Goal: Information Seeking & Learning: Check status

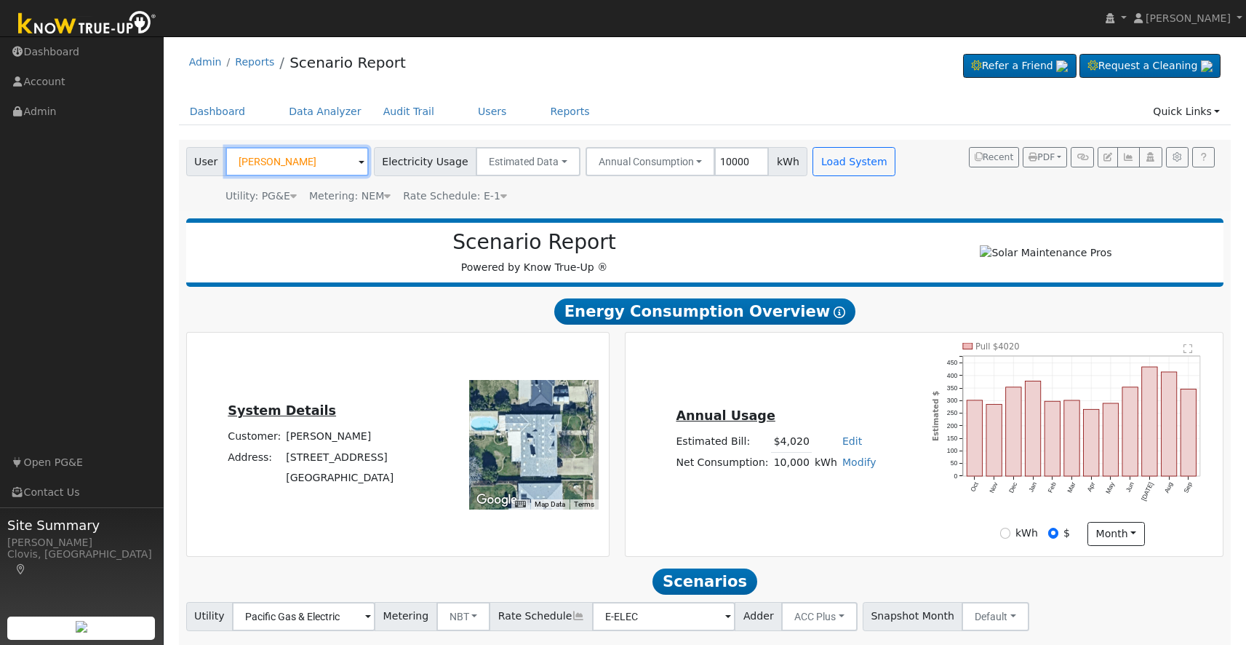
click at [306, 164] on input "[PERSON_NAME]" at bounding box center [297, 161] width 143 height 29
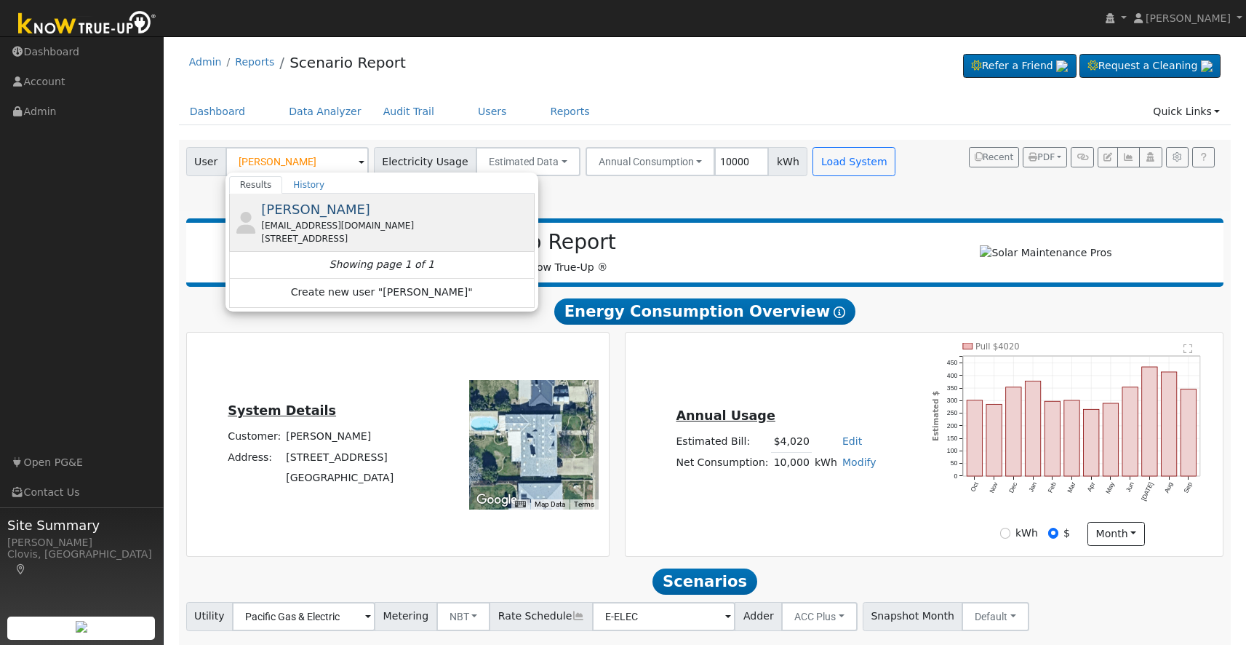
click at [343, 234] on div "[STREET_ADDRESS]" at bounding box center [396, 238] width 270 height 13
type input "[PERSON_NAME]"
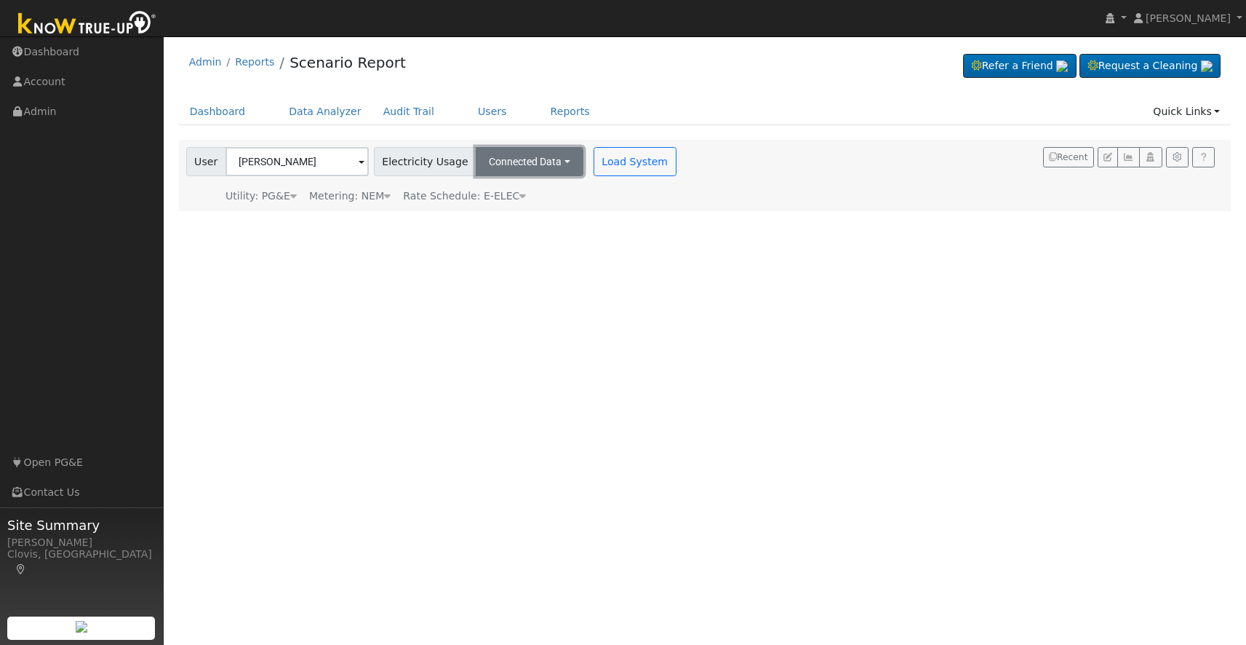
click at [540, 158] on button "Connected Data" at bounding box center [530, 161] width 108 height 29
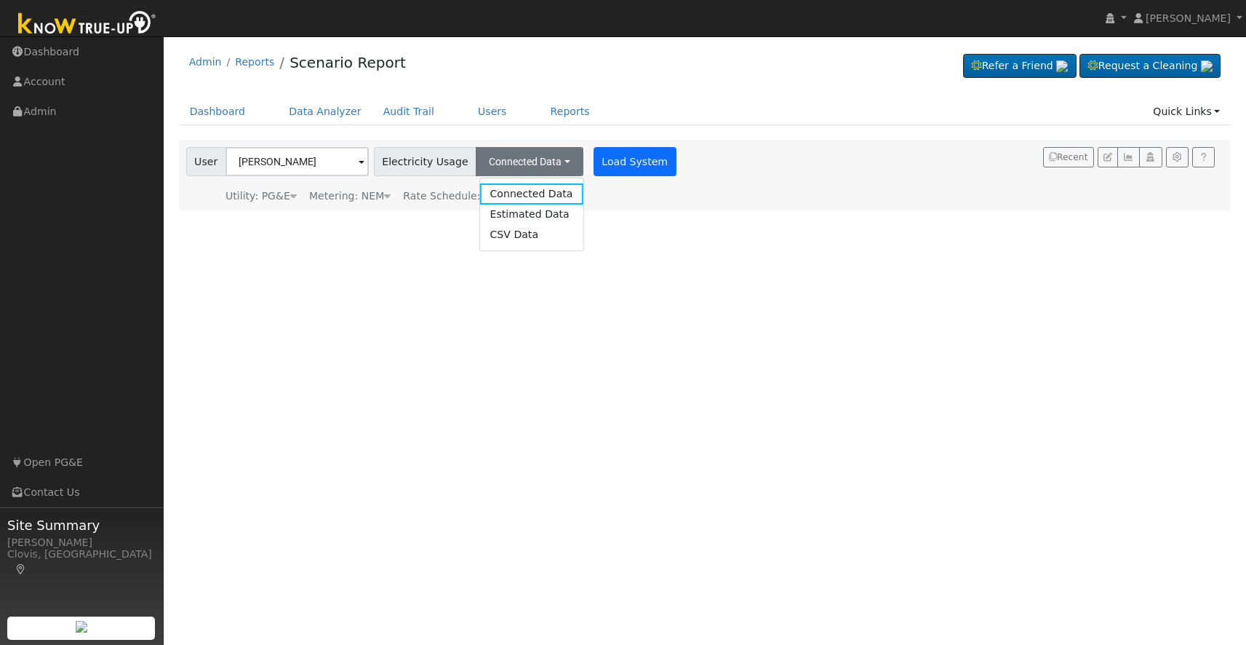
drag, startPoint x: 536, startPoint y: 188, endPoint x: 581, endPoint y: 169, distance: 48.5
click at [536, 188] on link "Connected Data" at bounding box center [531, 193] width 103 height 20
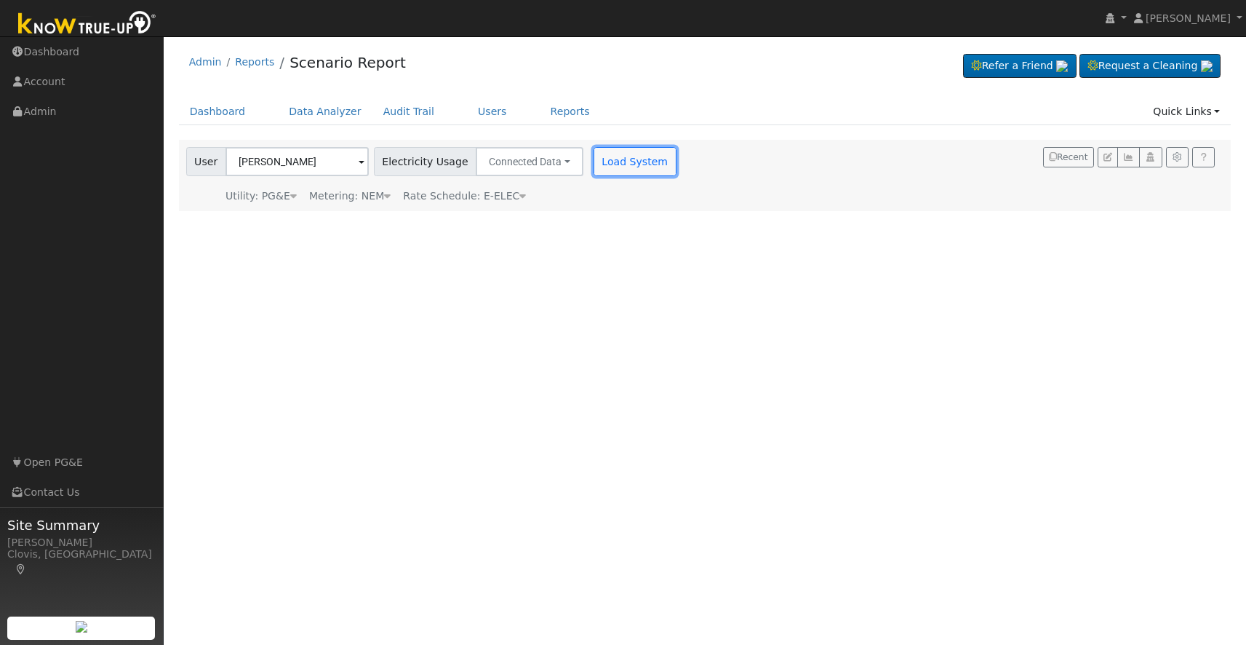
click at [596, 164] on button "Load System" at bounding box center [635, 161] width 83 height 29
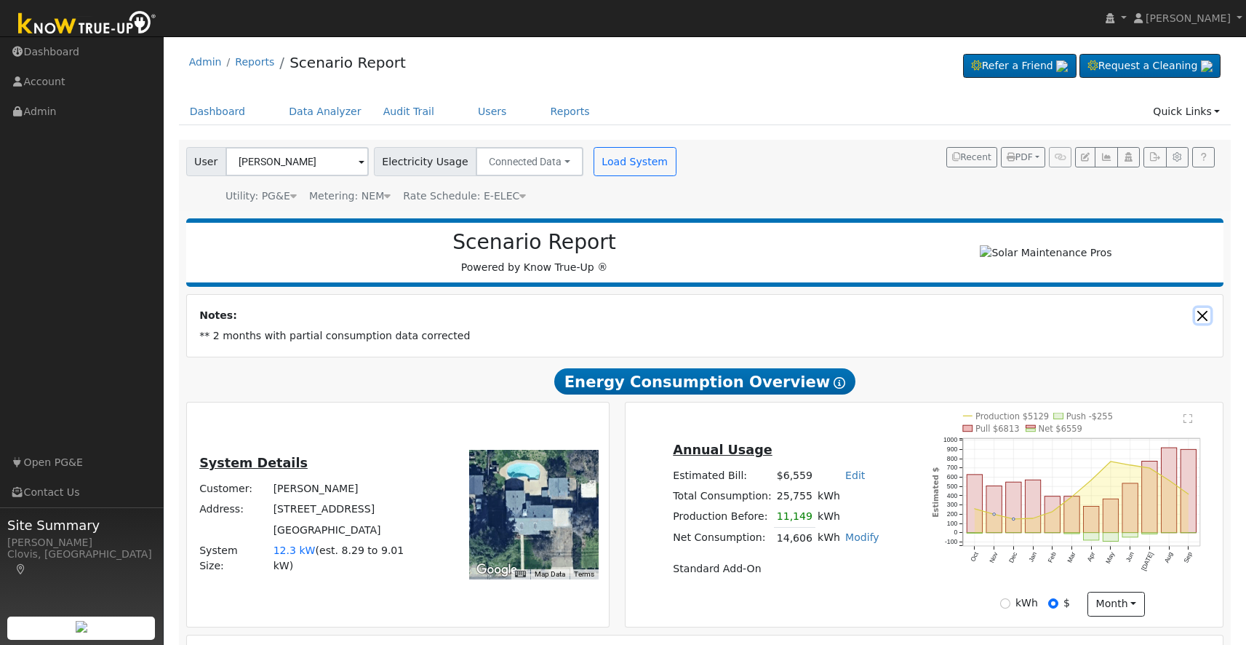
click at [1200, 322] on button "Close" at bounding box center [1202, 315] width 15 height 15
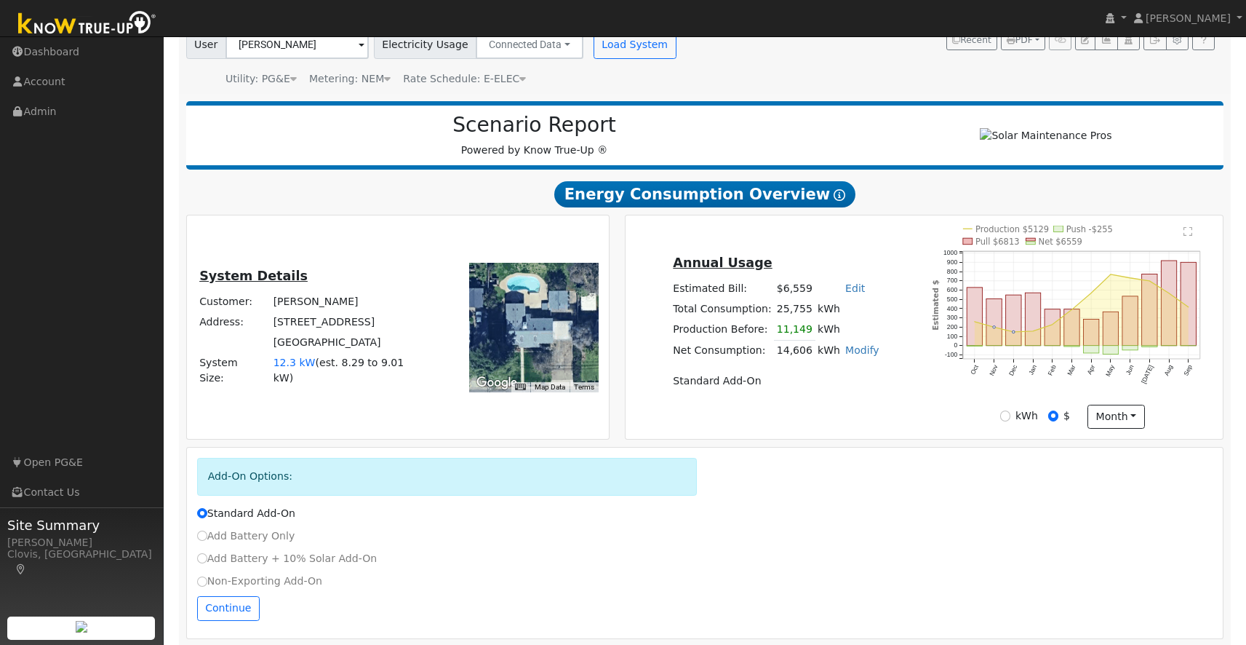
scroll to position [119, 0]
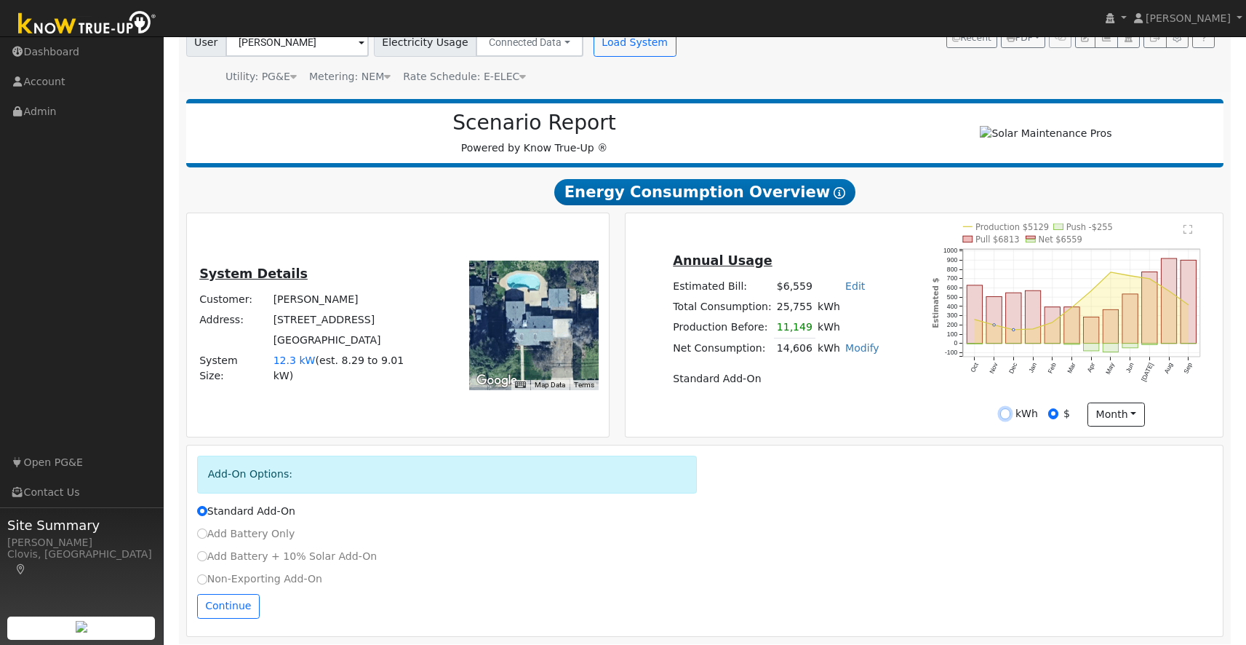
click at [1010, 418] on input "kWh" at bounding box center [1005, 413] width 10 height 10
radio input "true"
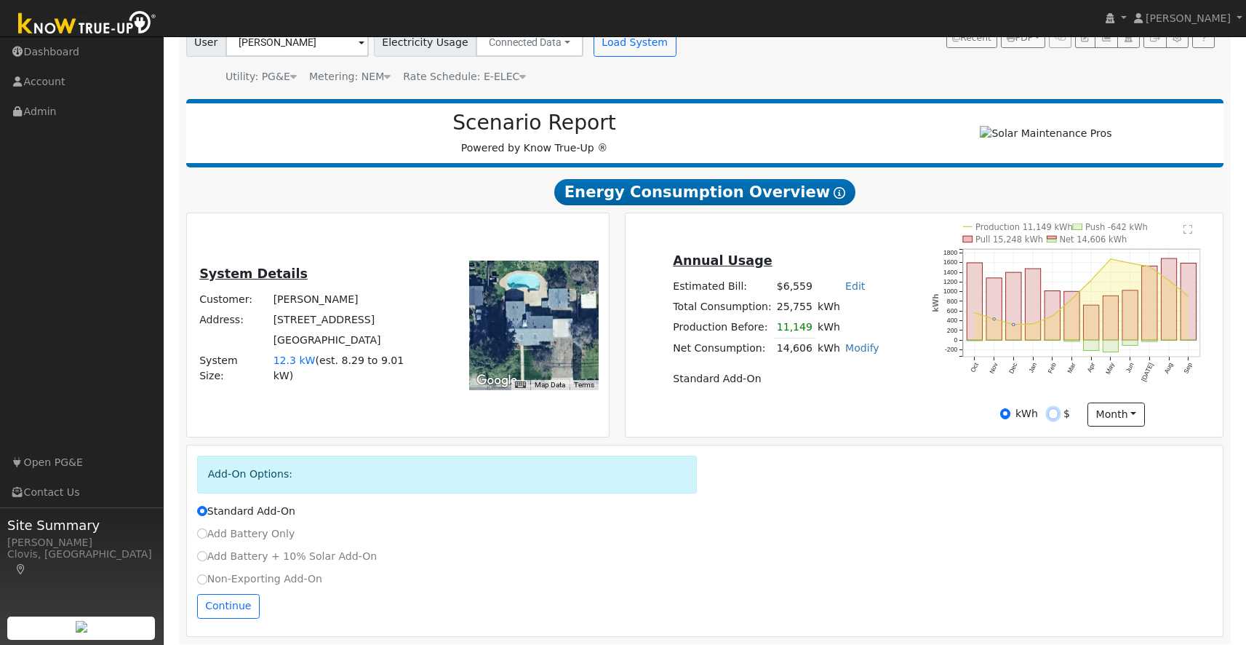
click at [1053, 418] on input "$" at bounding box center [1054, 413] width 10 height 10
radio input "true"
radio input "false"
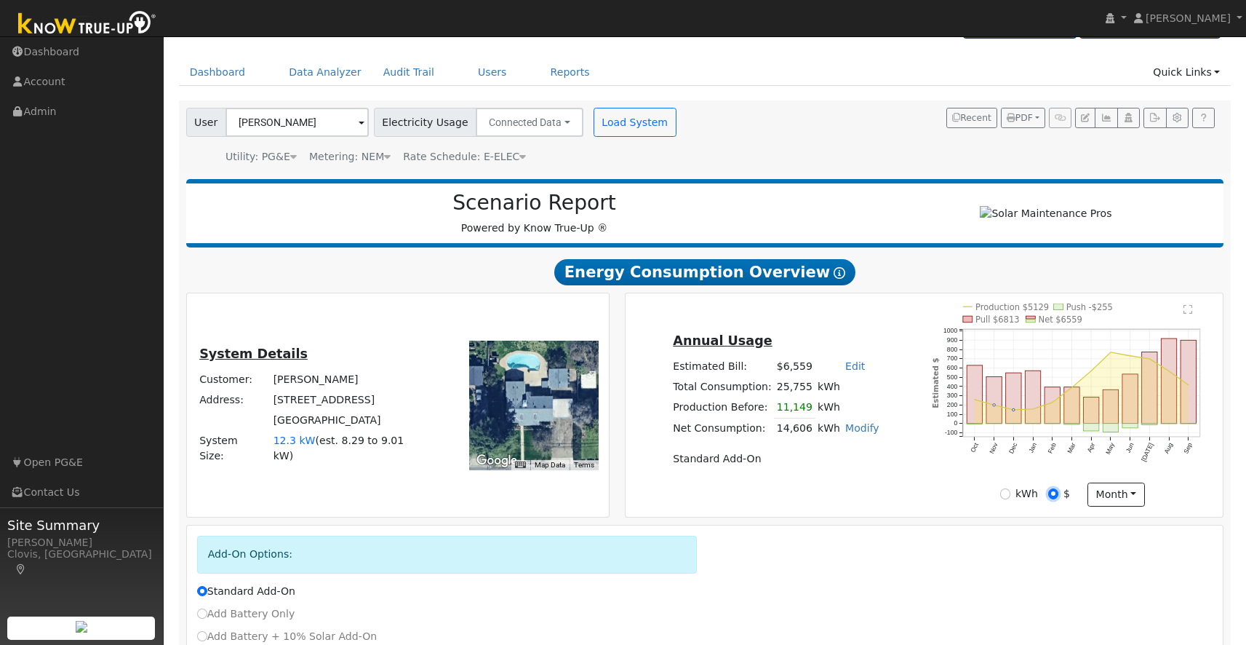
scroll to position [0, 0]
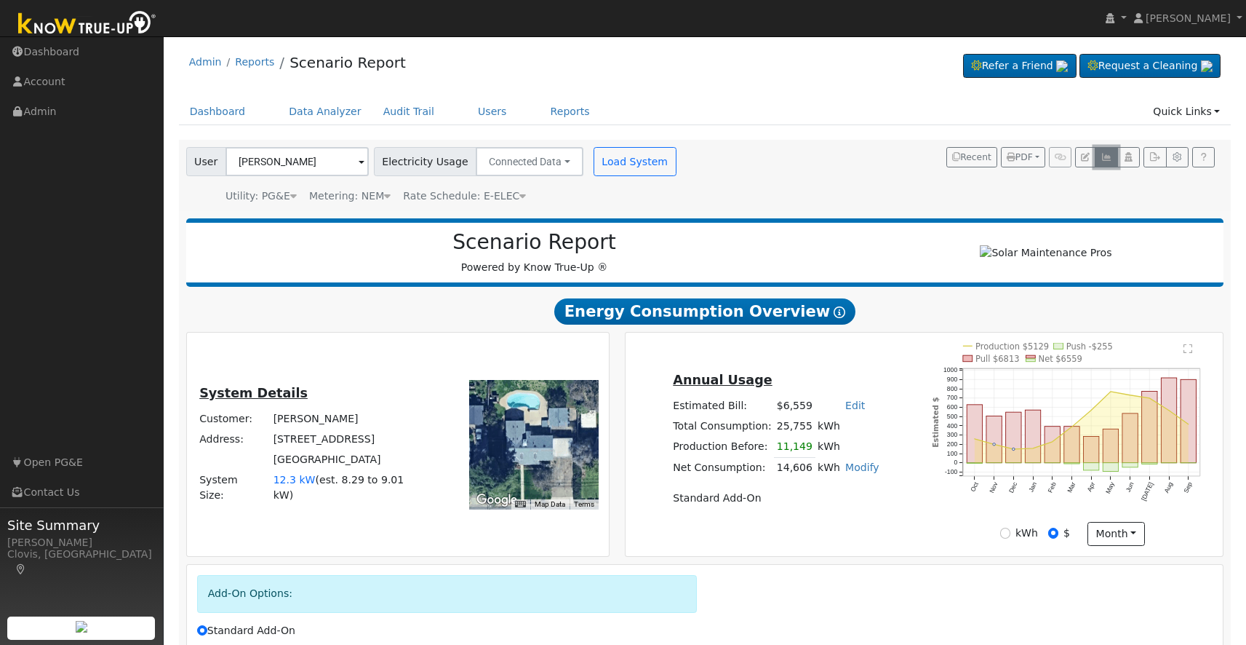
click at [1113, 160] on button "button" at bounding box center [1106, 157] width 23 height 20
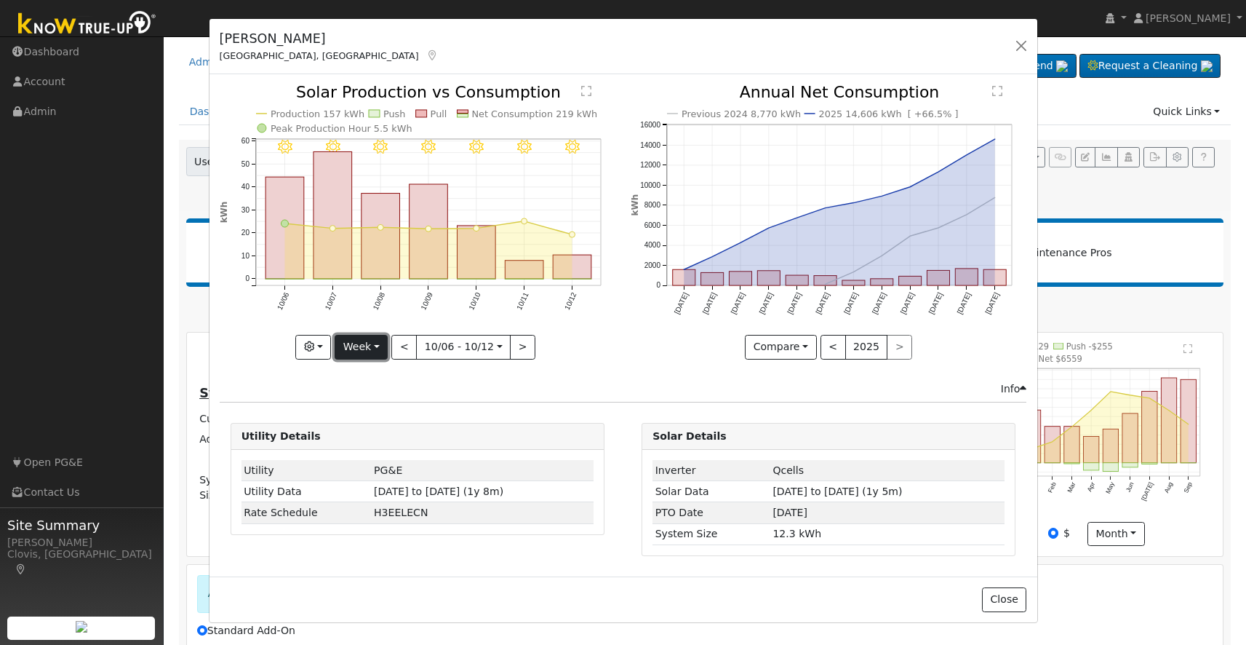
click at [375, 346] on button "Week" at bounding box center [361, 347] width 53 height 25
click at [368, 435] on link "Year" at bounding box center [385, 438] width 101 height 20
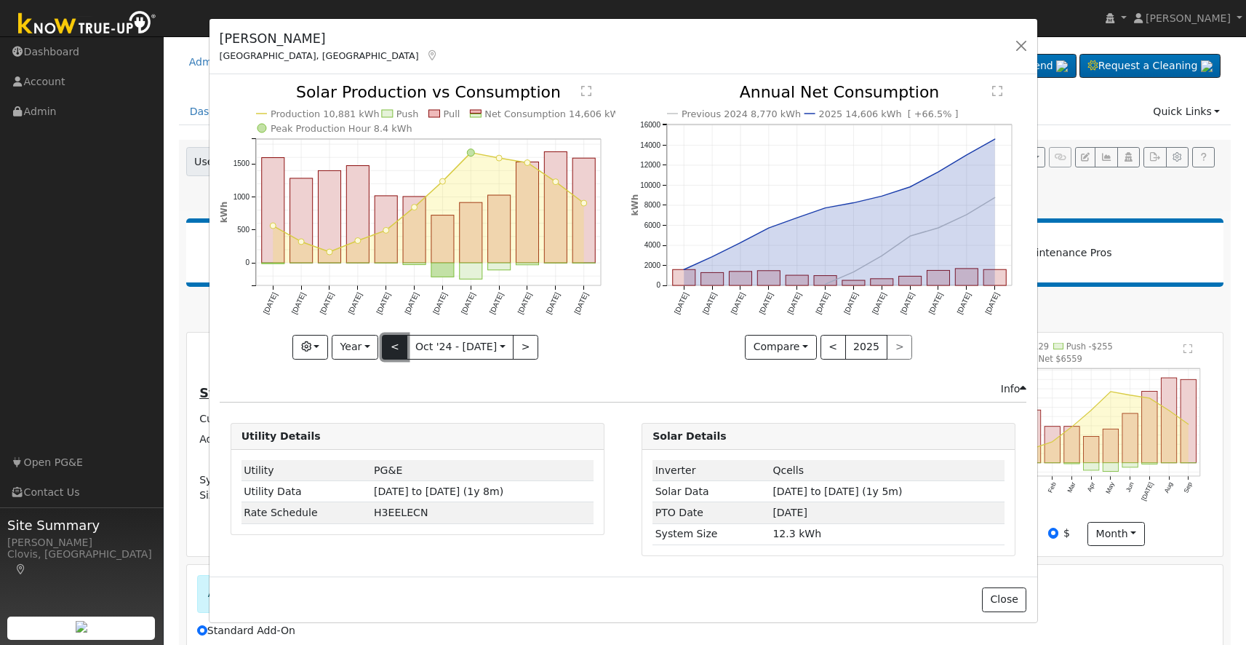
click at [390, 350] on button "<" at bounding box center [394, 347] width 25 height 25
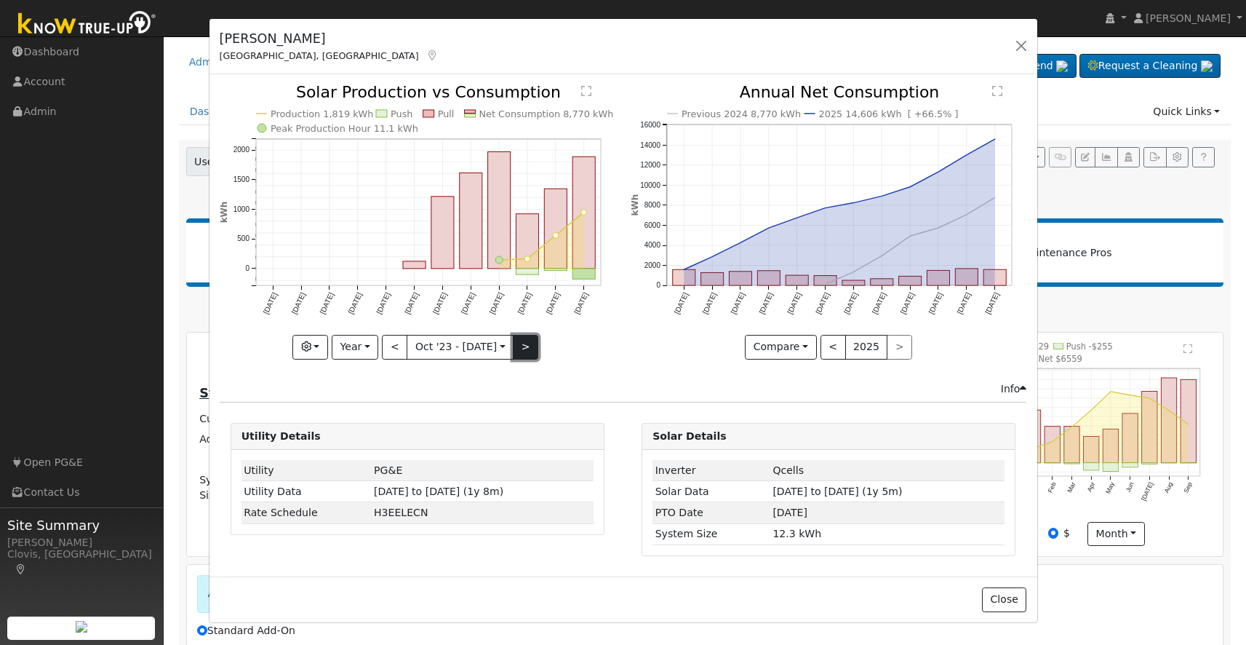
click at [525, 340] on button ">" at bounding box center [525, 347] width 25 height 25
type input "[DATE]"
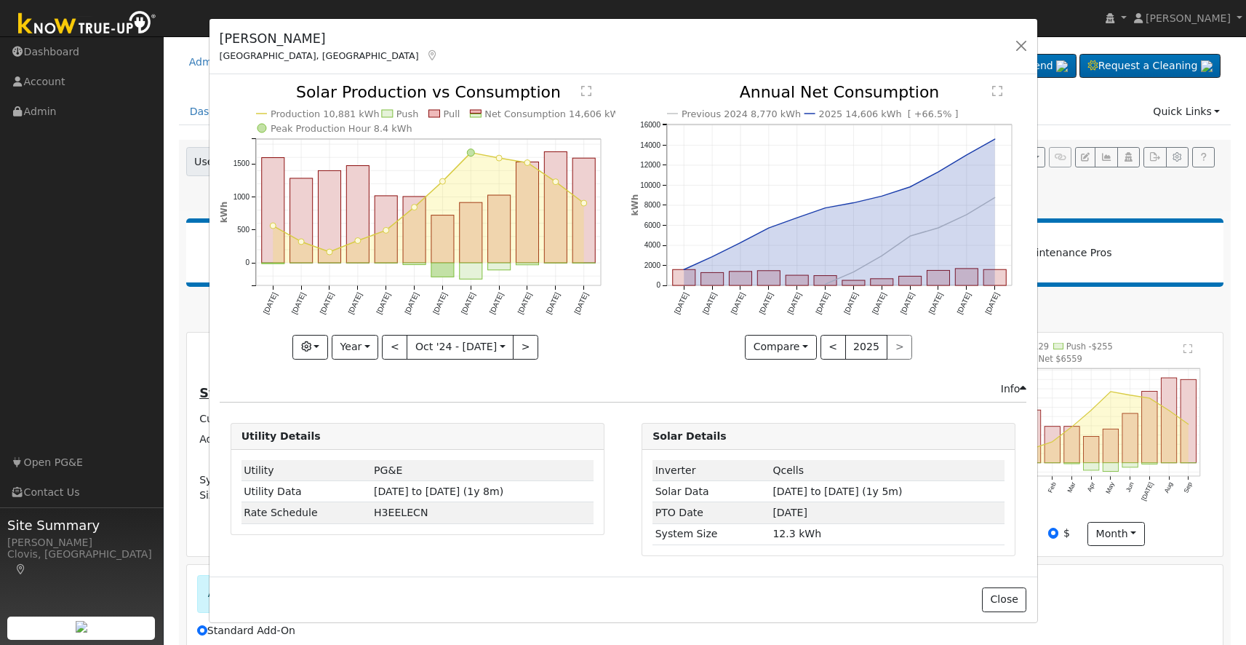
click at [588, 92] on text "" at bounding box center [586, 91] width 10 height 12
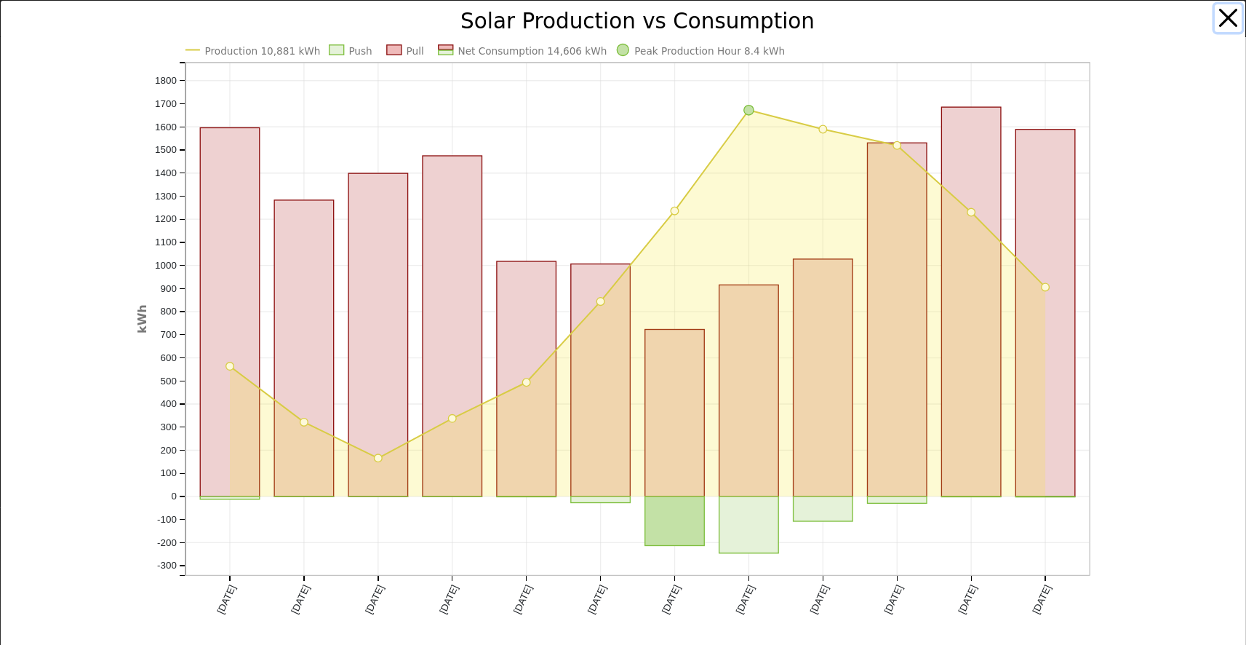
click at [1236, 22] on button "button" at bounding box center [1229, 18] width 28 height 28
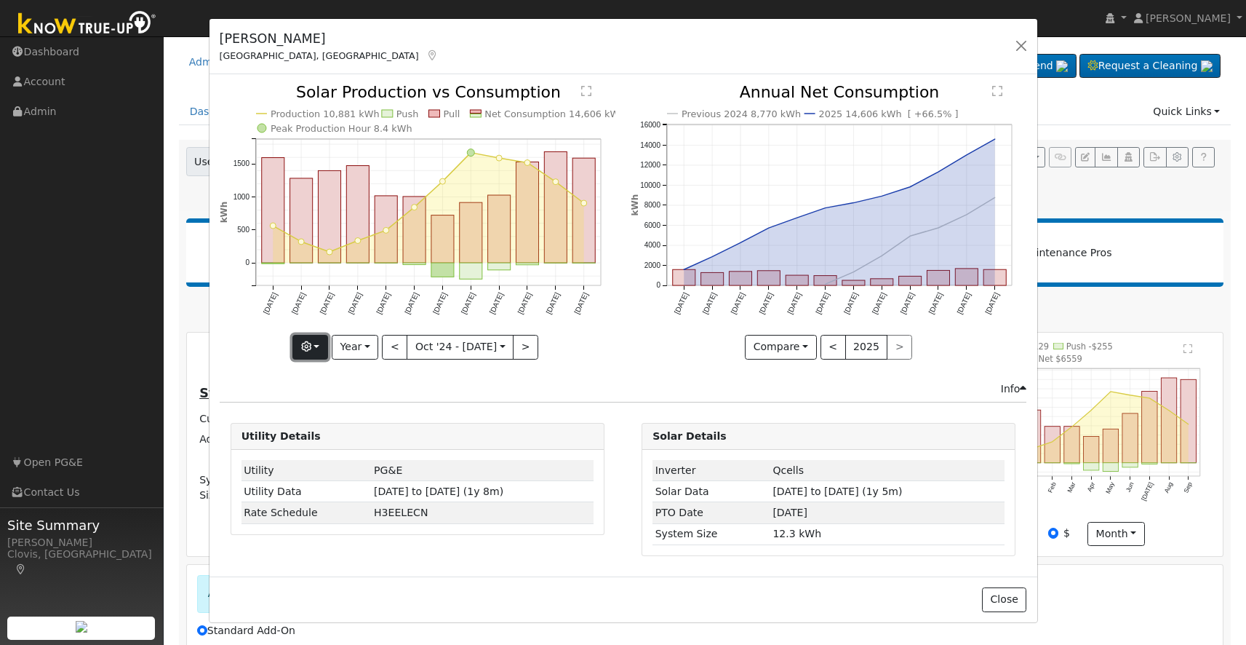
click at [319, 351] on button "button" at bounding box center [311, 347] width 36 height 25
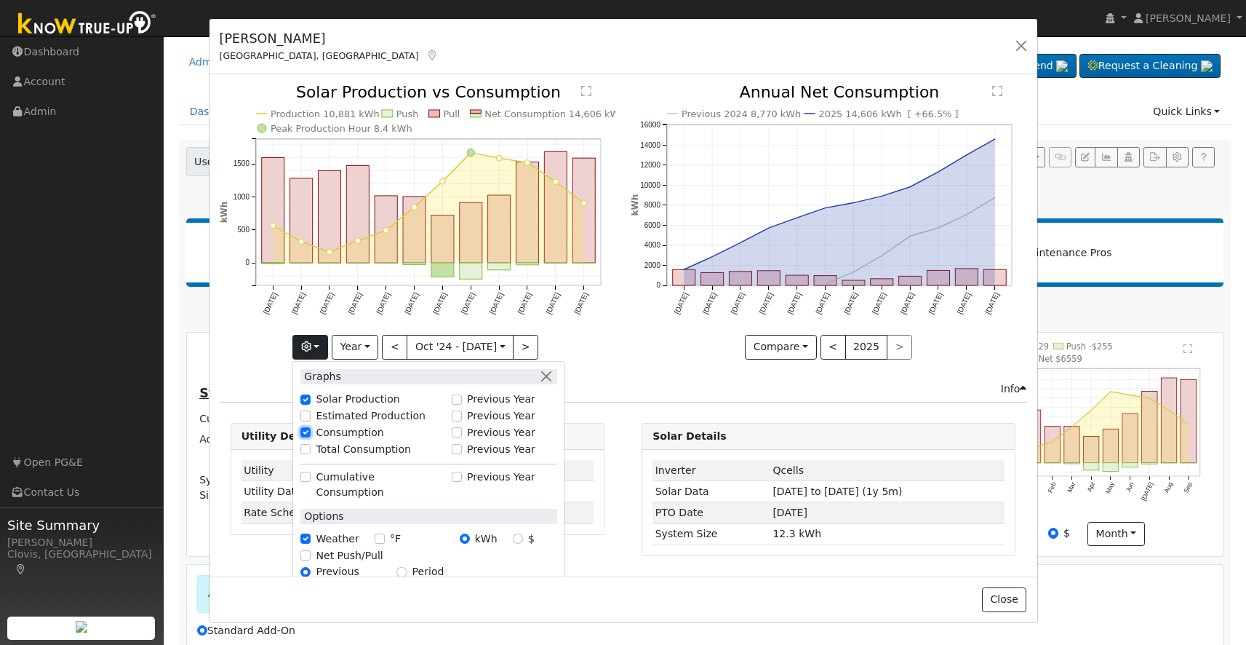
click at [307, 430] on input "Consumption" at bounding box center [306, 432] width 10 height 10
checkbox input "false"
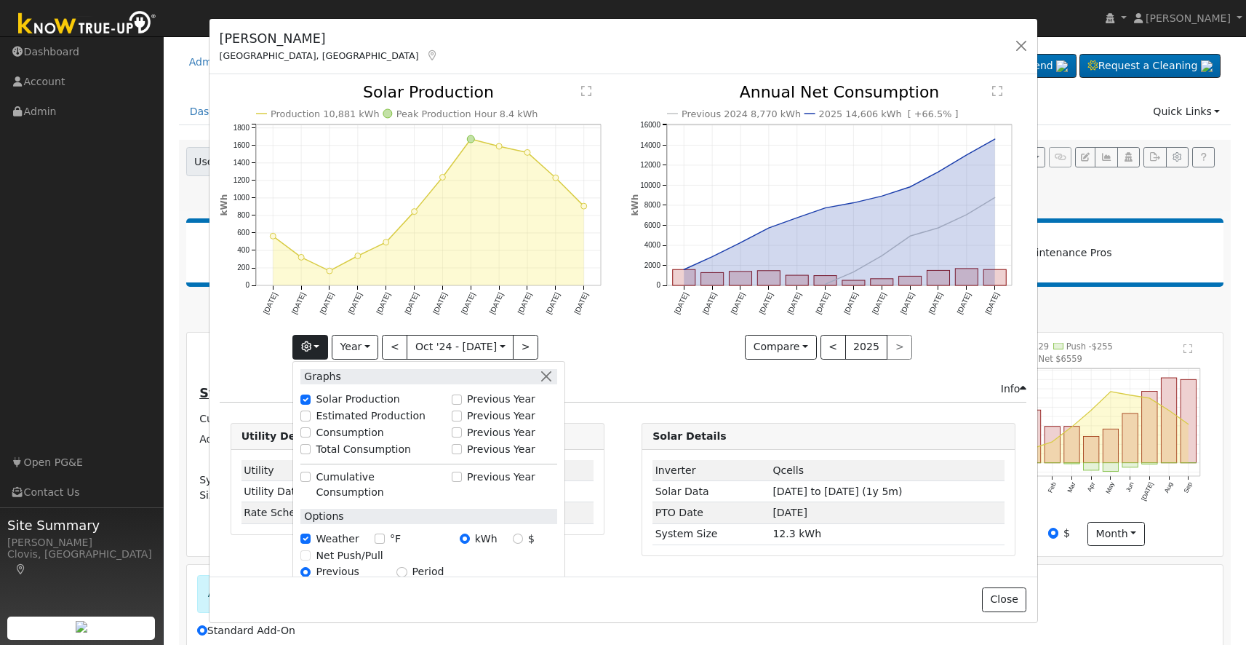
click at [560, 344] on icon "Production 10,881 kWh Peak Production Hour 8.4 kWh [DATE] Nov '[DATE] Jan '[DAT…" at bounding box center [418, 216] width 396 height 265
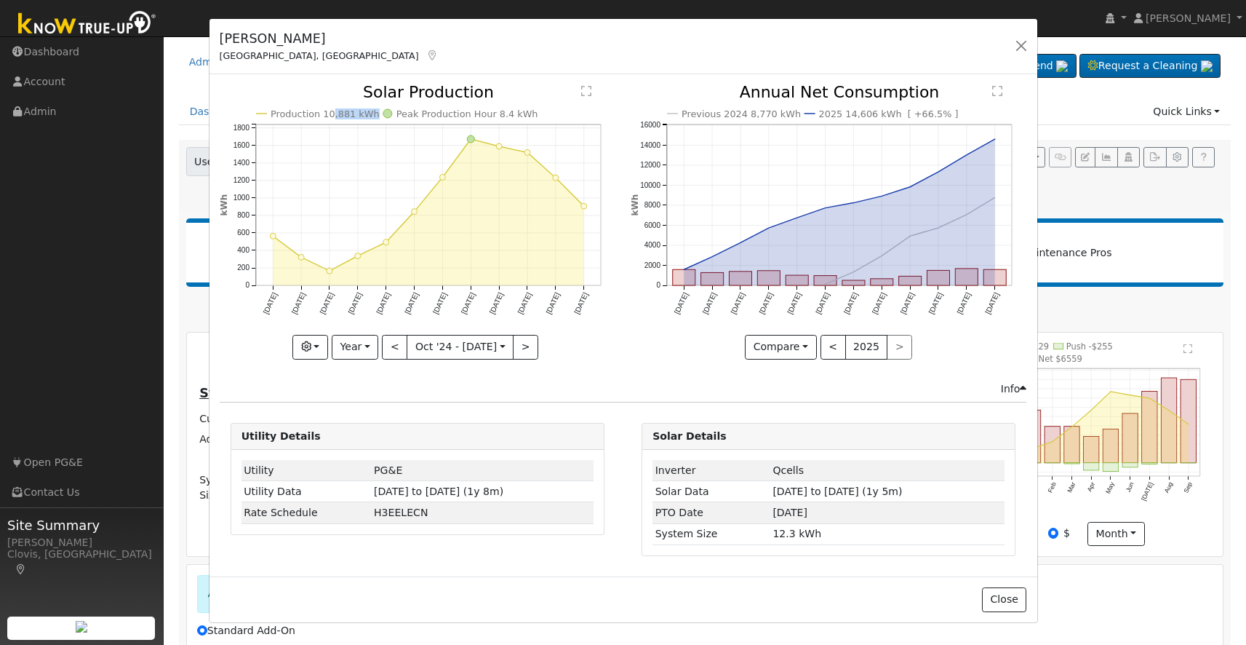
drag, startPoint x: 348, startPoint y: 111, endPoint x: 373, endPoint y: 110, distance: 24.8
click at [373, 110] on icon "Production 10,881 kWh Peak Production Hour 8.4 kWh [DATE] Nov '[DATE] Jan '[DAT…" at bounding box center [418, 216] width 396 height 265
click at [394, 351] on button "<" at bounding box center [394, 347] width 25 height 25
type input "[DATE]"
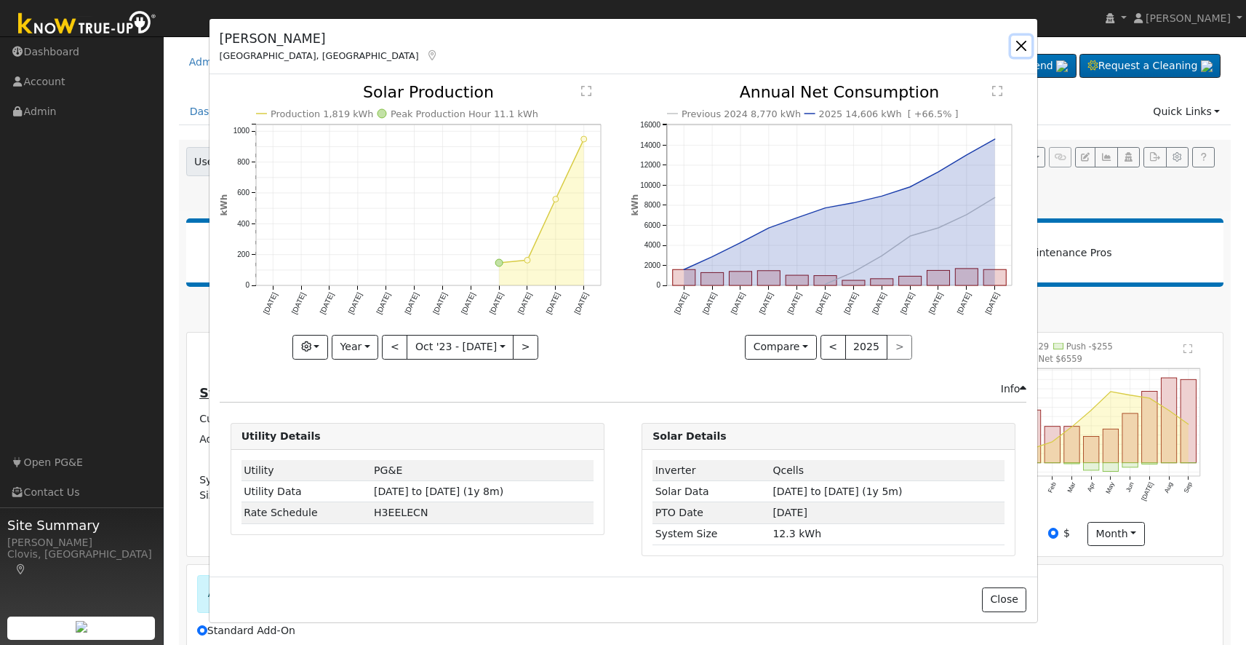
click at [1027, 46] on button "button" at bounding box center [1021, 46] width 20 height 20
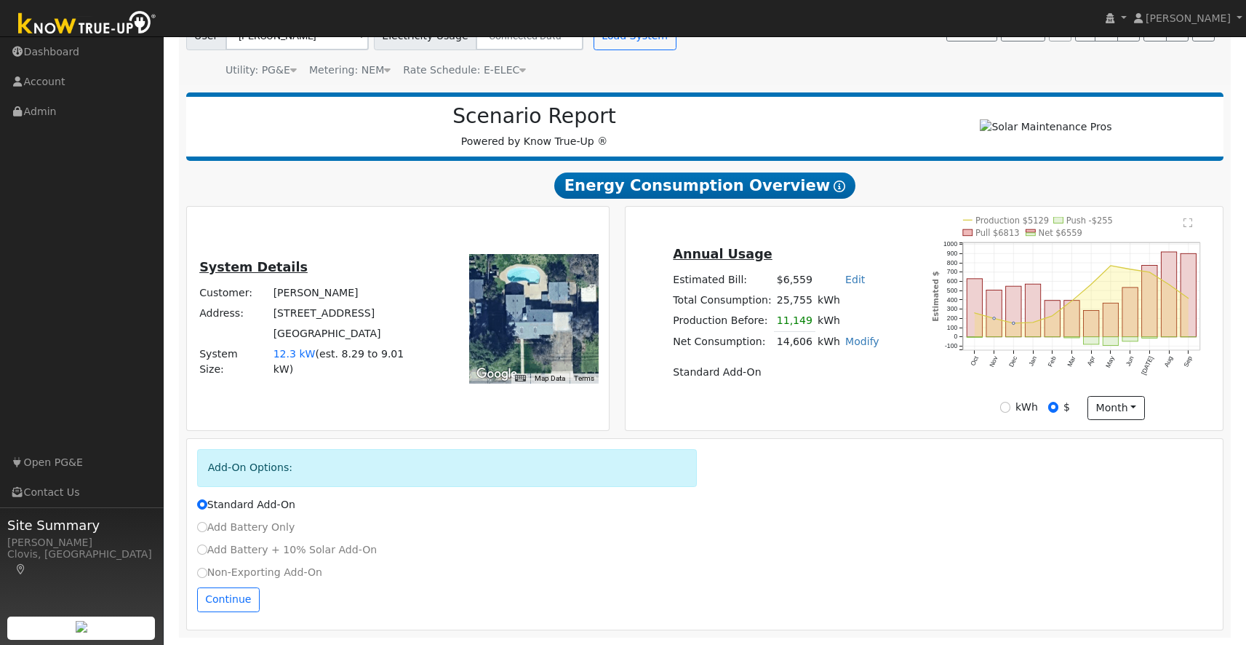
scroll to position [132, 0]
drag, startPoint x: 773, startPoint y: 299, endPoint x: 859, endPoint y: 300, distance: 85.9
click at [855, 299] on tr "Total Consumption: 25,755 kWh" at bounding box center [776, 300] width 211 height 20
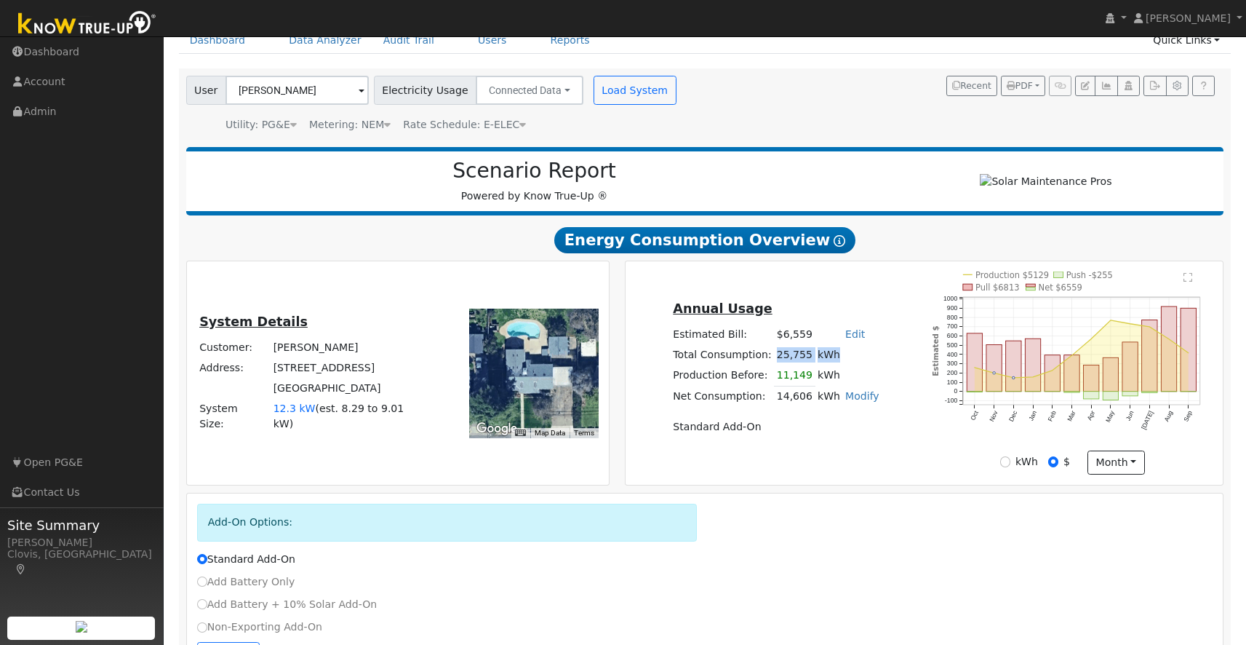
scroll to position [0, 0]
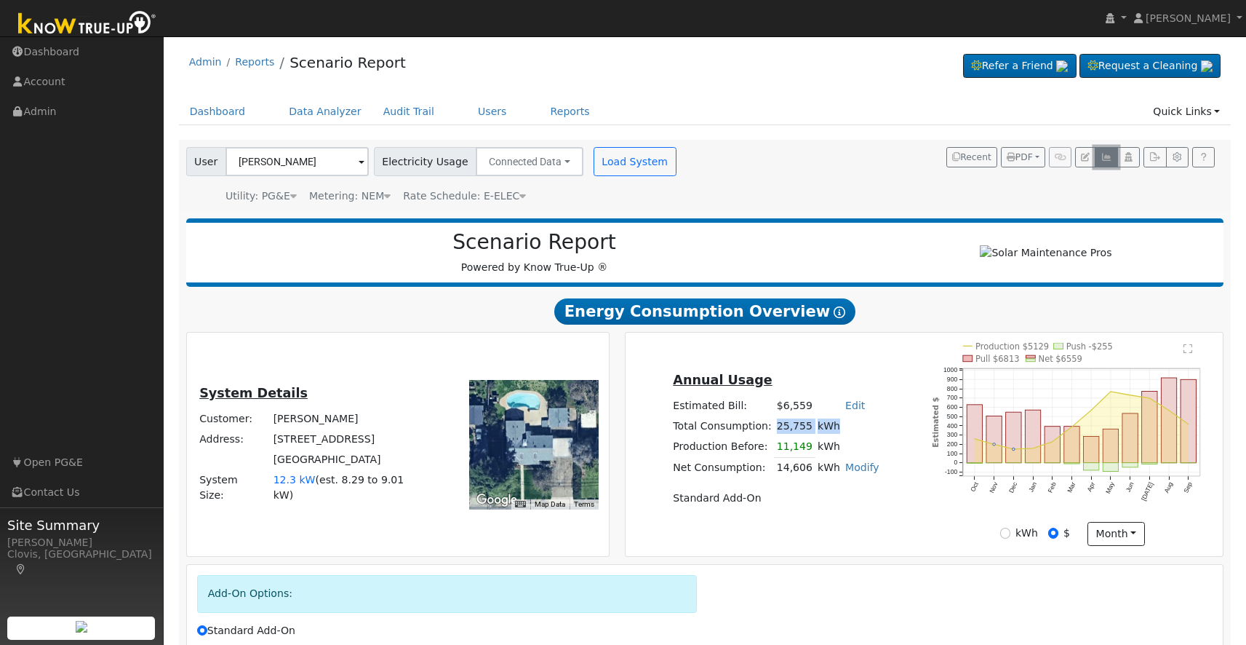
click at [1111, 160] on icon "button" at bounding box center [1106, 157] width 11 height 9
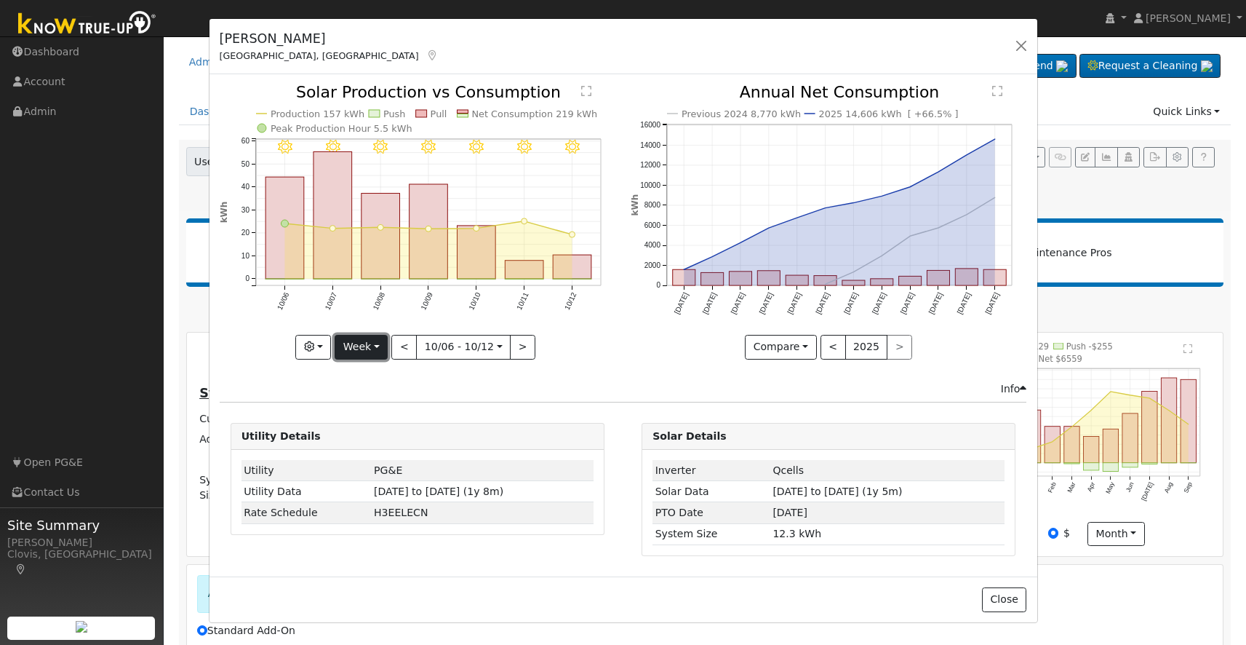
click at [383, 354] on button "Week" at bounding box center [361, 347] width 53 height 25
click at [373, 422] on link "Month" at bounding box center [385, 417] width 101 height 20
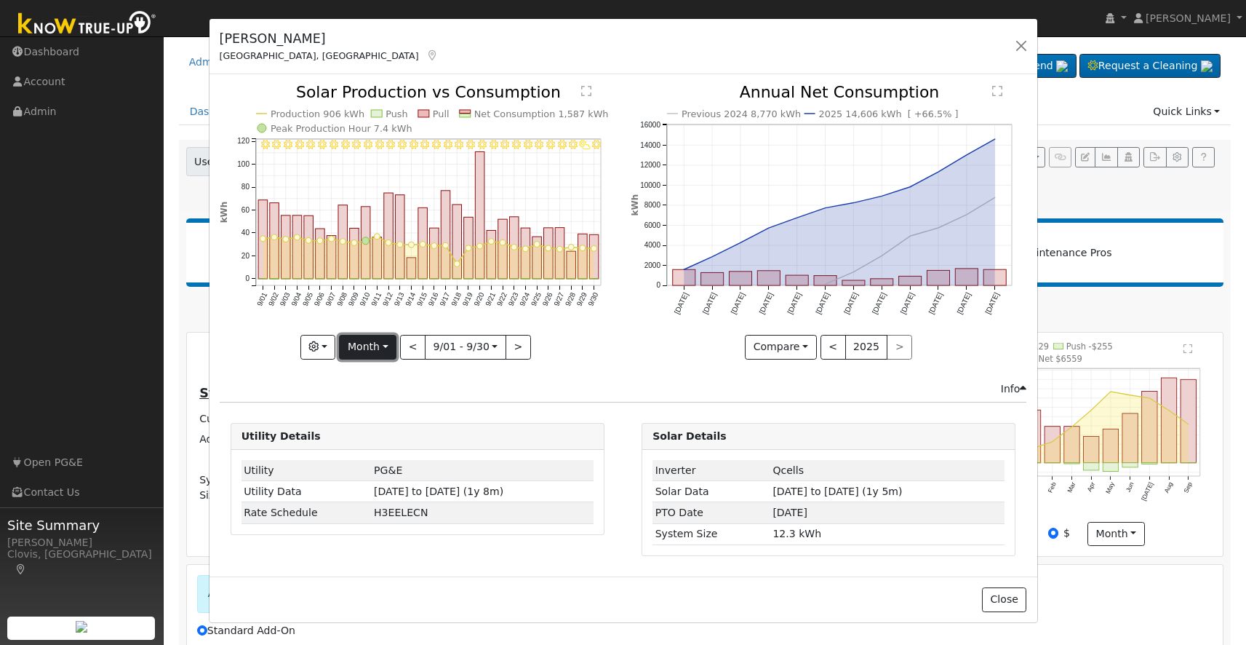
click at [389, 346] on button "Month" at bounding box center [367, 347] width 57 height 25
click at [370, 432] on link "Year" at bounding box center [390, 438] width 101 height 20
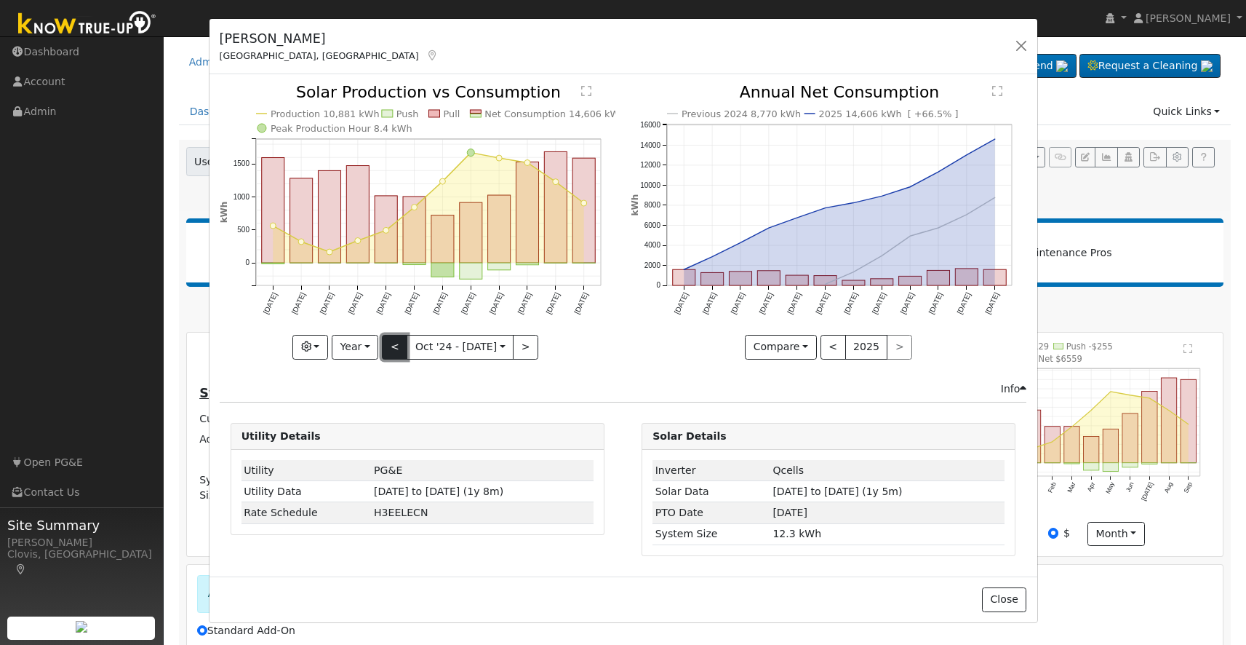
click at [385, 348] on button "<" at bounding box center [394, 347] width 25 height 25
type input "[DATE]"
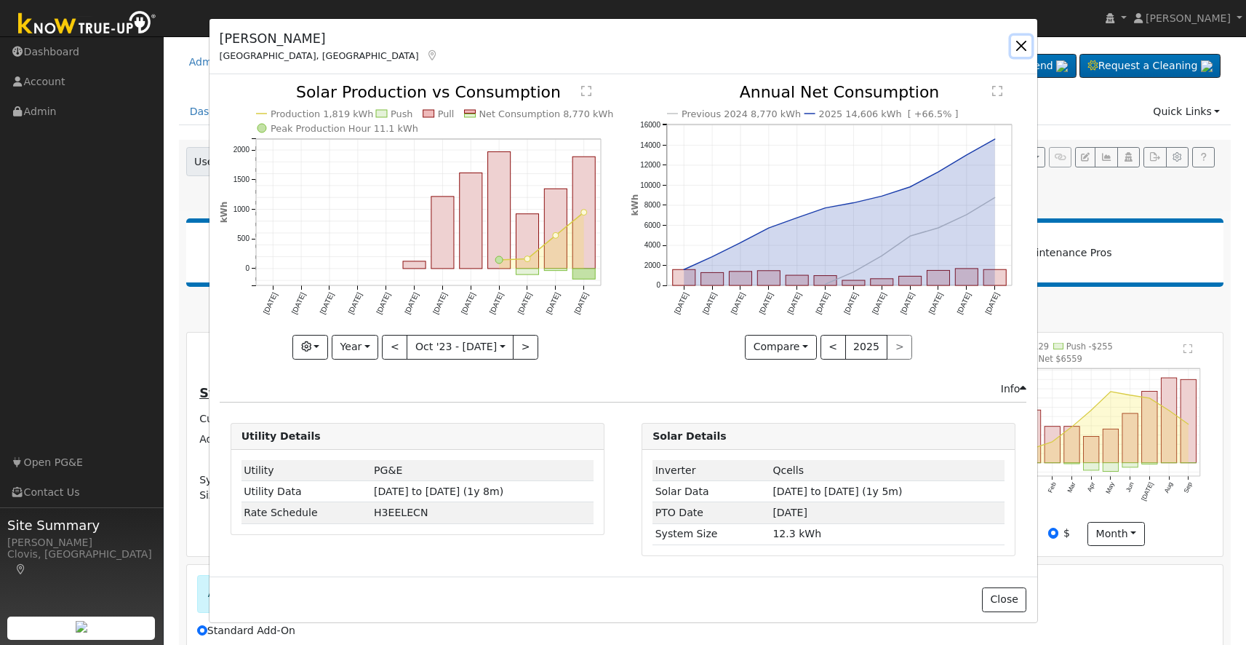
click at [1022, 45] on button "button" at bounding box center [1021, 46] width 20 height 20
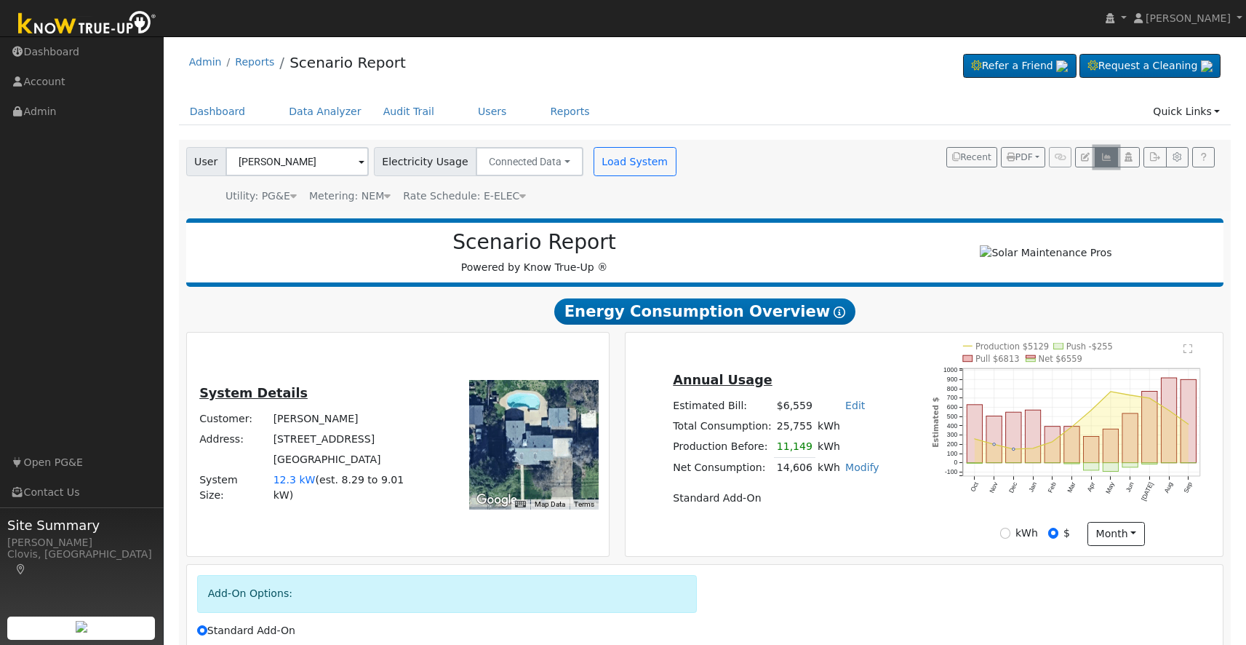
click at [1109, 158] on icon "button" at bounding box center [1106, 157] width 11 height 9
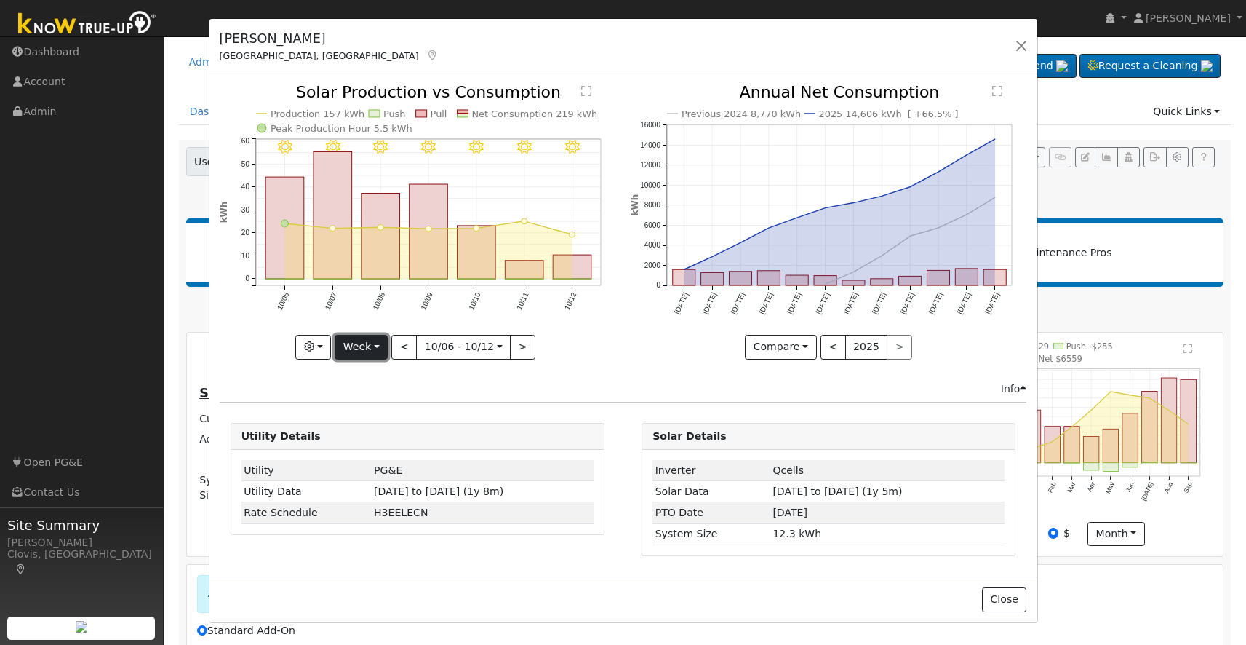
drag, startPoint x: 381, startPoint y: 343, endPoint x: 381, endPoint y: 354, distance: 11.7
click at [381, 343] on button "Week" at bounding box center [361, 347] width 53 height 25
click at [364, 434] on link "Year" at bounding box center [385, 438] width 101 height 20
type input "[DATE]"
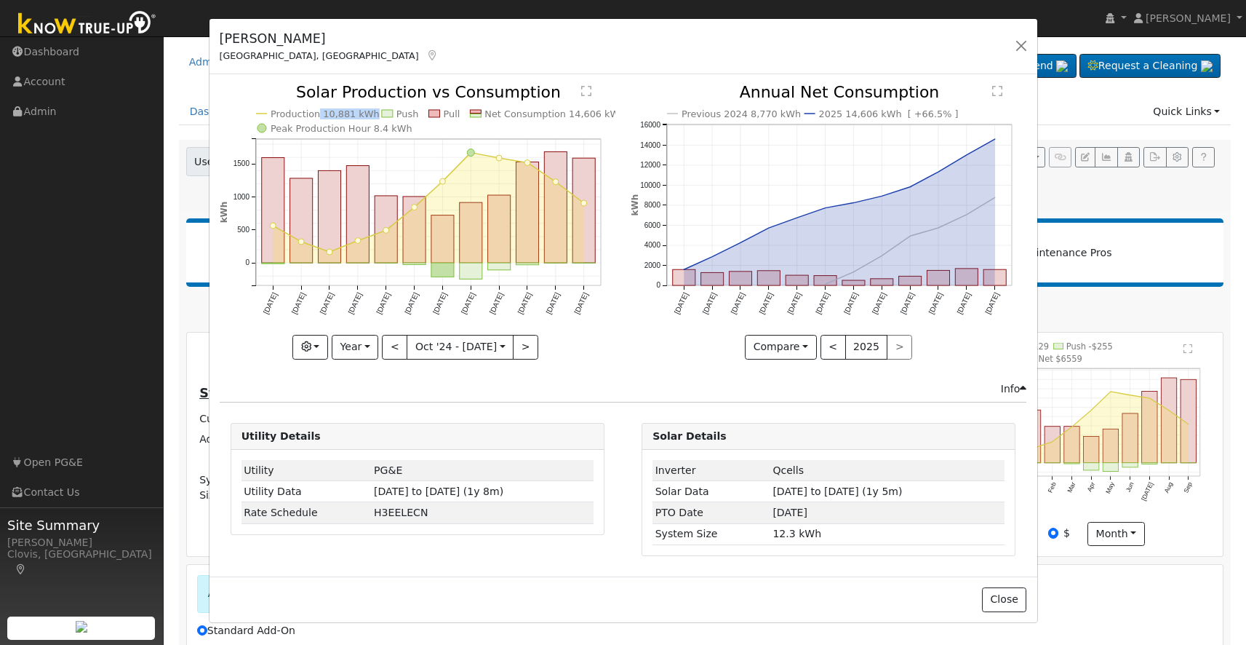
drag, startPoint x: 322, startPoint y: 116, endPoint x: 373, endPoint y: 117, distance: 51.0
click at [373, 117] on icon "Production 10,881 kWh Push Pull Net Consumption 14,606 kWh Peak Production Hour…" at bounding box center [418, 220] width 396 height 272
drag, startPoint x: 305, startPoint y: 89, endPoint x: 547, endPoint y: 88, distance: 242.3
click at [547, 88] on icon "Production 10,881 kWh Push Pull Net Consumption 14,606 kWh Peak Production Hour…" at bounding box center [418, 220] width 396 height 272
drag, startPoint x: 309, startPoint y: 89, endPoint x: 556, endPoint y: 90, distance: 247.4
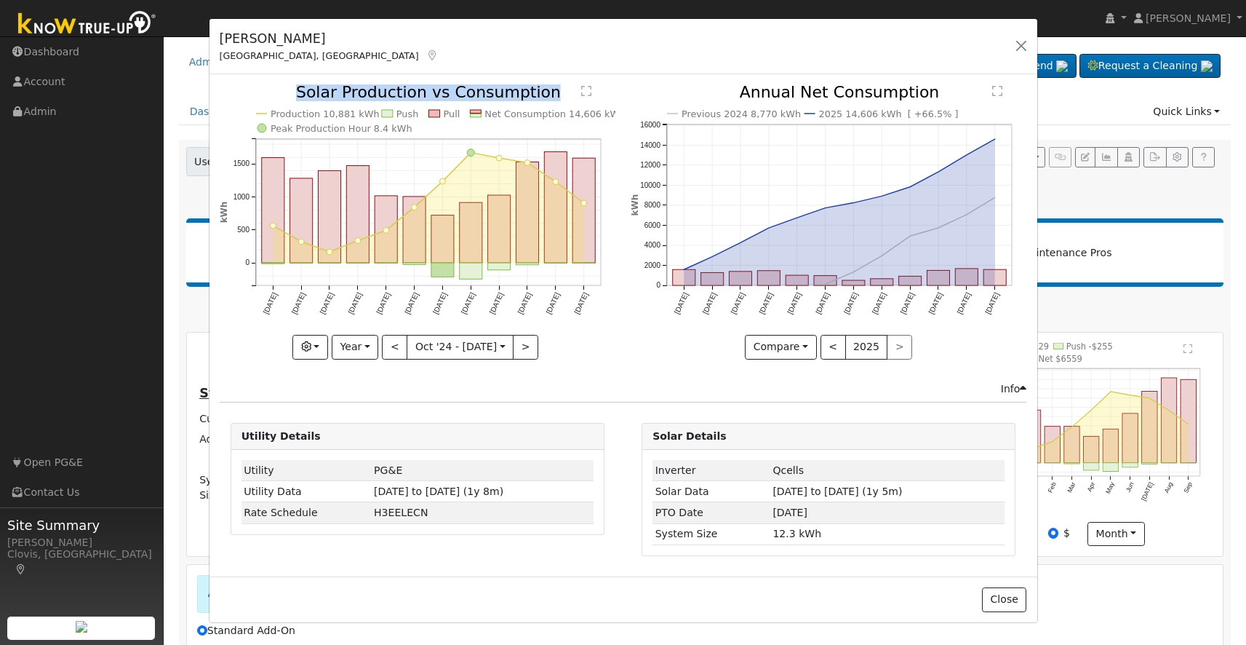
click at [556, 90] on icon "Production 10,881 kWh Push Pull Net Consumption 14,606 kWh Peak Production Hour…" at bounding box center [418, 220] width 396 height 272
drag, startPoint x: 563, startPoint y: 113, endPoint x: 629, endPoint y: 113, distance: 65.5
click at [629, 113] on div "Production 10,881 kWh Push Pull Net Consumption 14,606 kWh Peak Production Hour…" at bounding box center [623, 232] width 823 height 296
click at [629, 113] on div "Previous 2024 8,770 kWh 2025 14,606 kWh [ +66.5% ] [DATE] Nov '[DATE] Jan '[DAT…" at bounding box center [829, 232] width 411 height 296
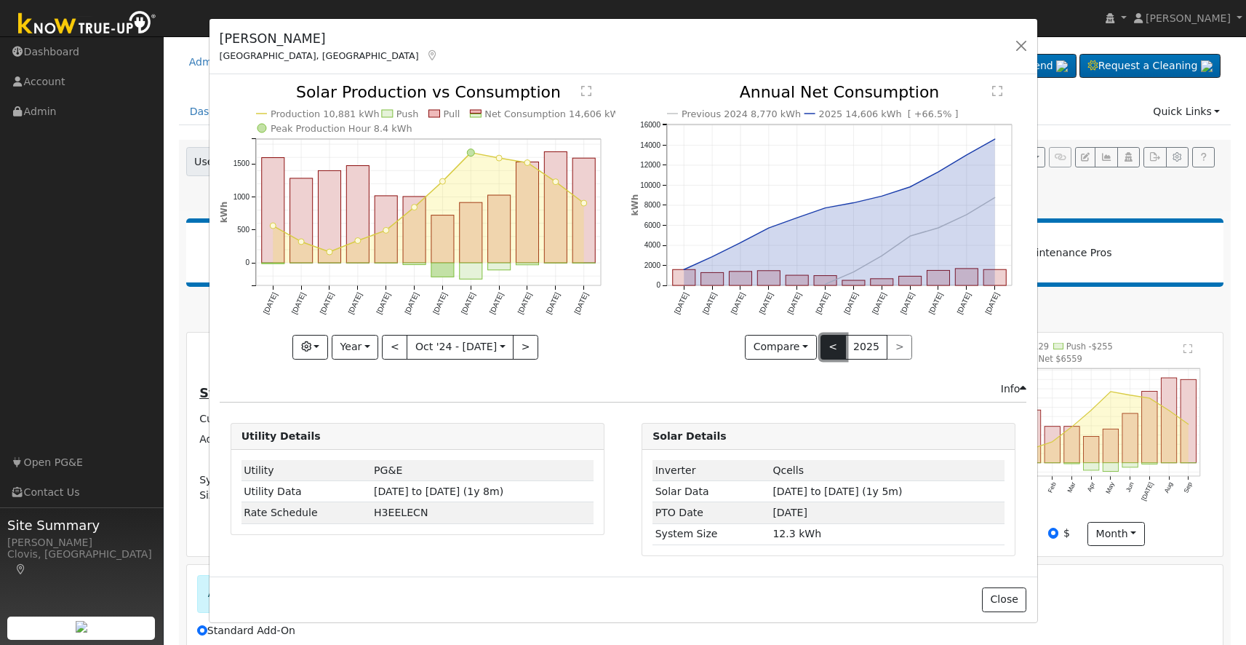
click at [838, 350] on button "<" at bounding box center [833, 347] width 25 height 25
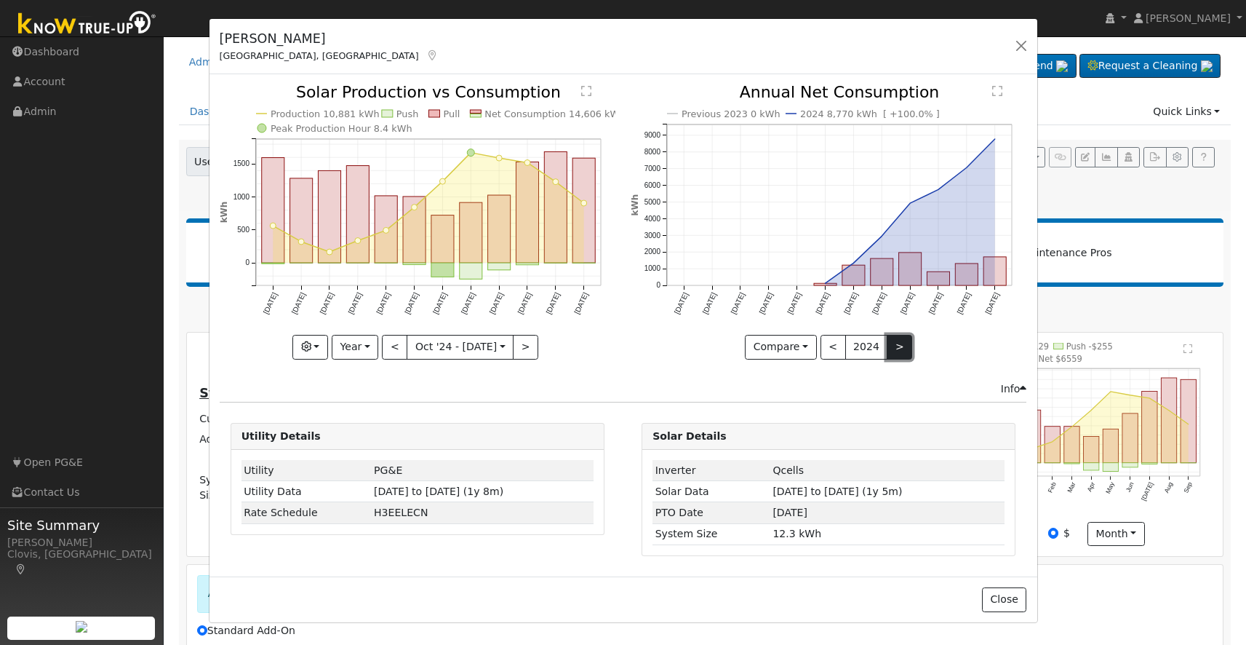
click at [892, 354] on button ">" at bounding box center [899, 347] width 25 height 25
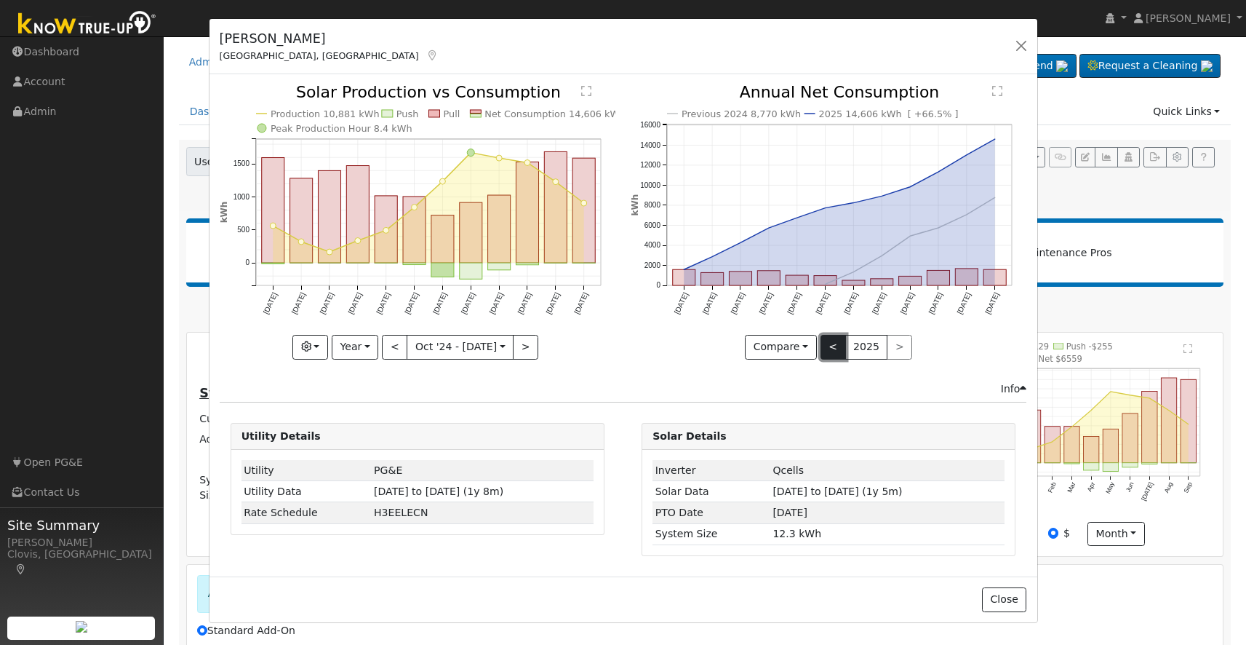
click at [832, 344] on button "<" at bounding box center [833, 347] width 25 height 25
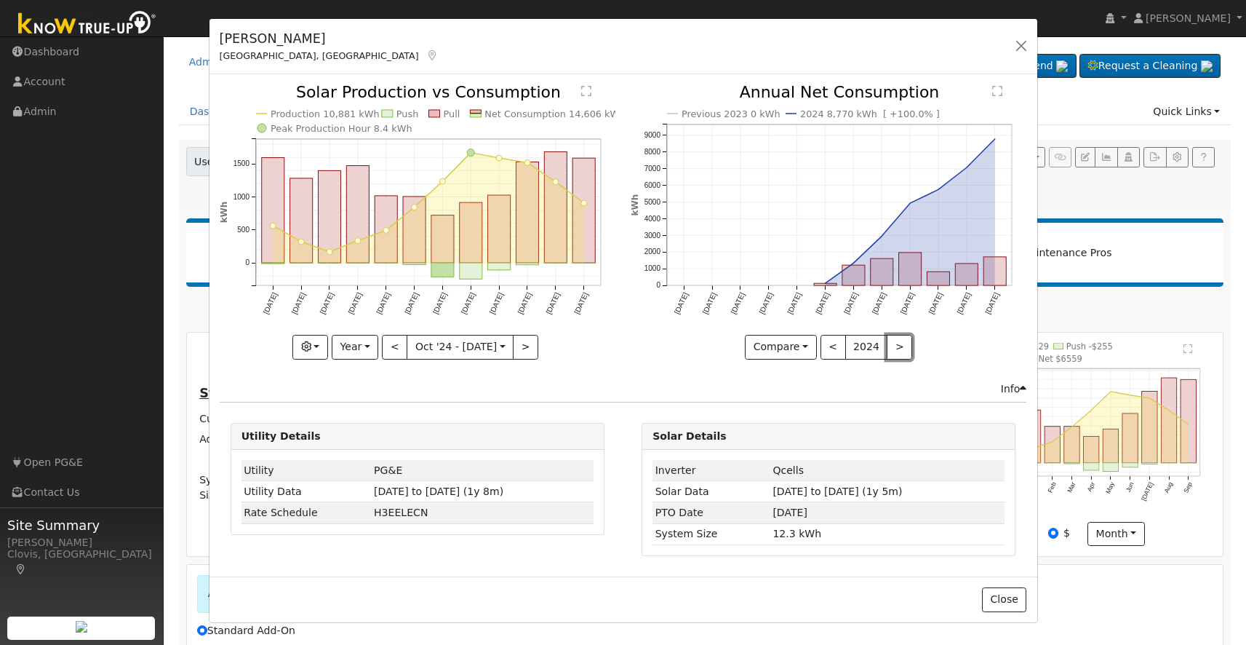
click at [898, 346] on button ">" at bounding box center [899, 347] width 25 height 25
